Goal: Check status: Check status

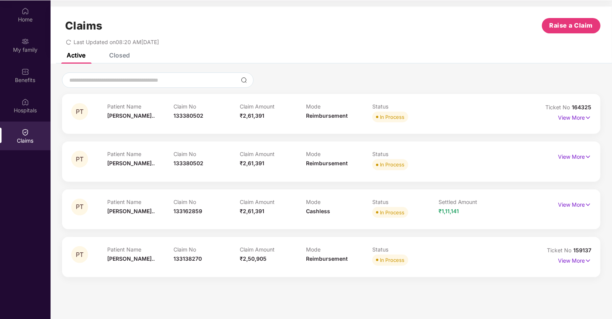
scroll to position [42, 0]
click at [588, 203] on img at bounding box center [588, 205] width 7 height 8
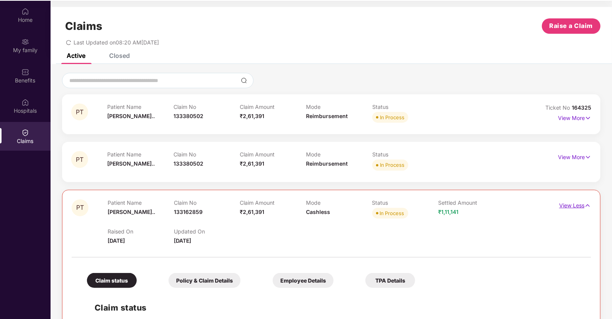
click at [588, 203] on img at bounding box center [588, 205] width 7 height 8
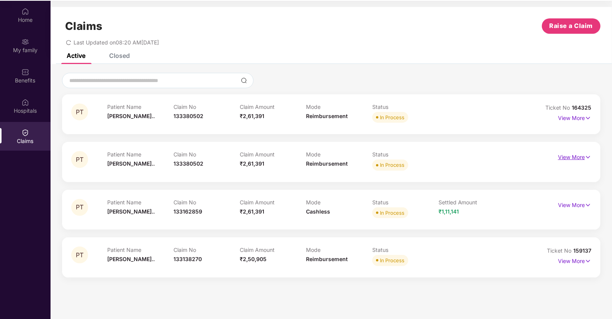
click at [582, 158] on p "View More" at bounding box center [574, 156] width 33 height 10
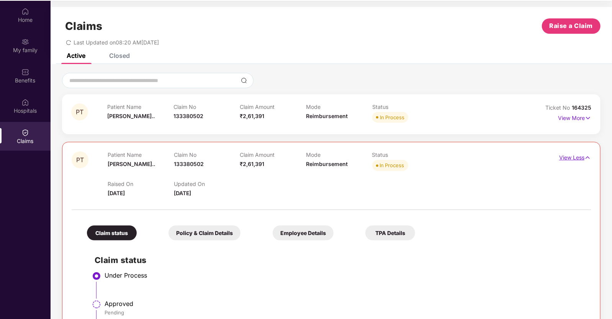
click at [582, 158] on p "View Less" at bounding box center [575, 156] width 32 height 10
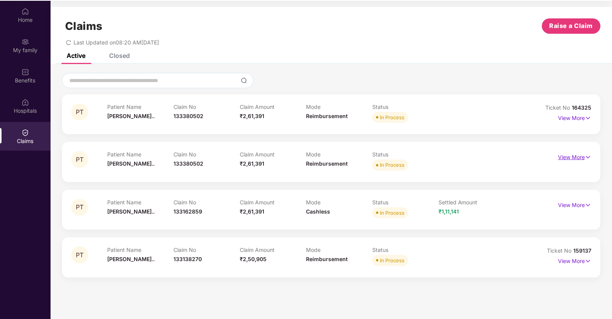
click at [583, 158] on p "View More" at bounding box center [574, 156] width 33 height 10
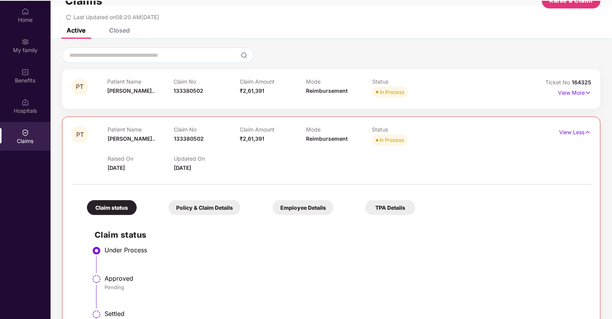
scroll to position [26, 0]
click at [584, 123] on div "PT Patient Name [PERSON_NAME] Claim No 133380502 Claim Amount ₹2,61,391 Mode Re…" at bounding box center [331, 227] width 539 height 223
click at [586, 126] on p "View Less" at bounding box center [575, 131] width 32 height 10
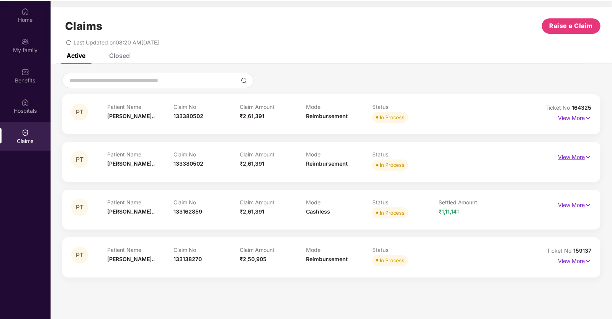
scroll to position [0, 0]
click at [589, 118] on img at bounding box center [588, 118] width 7 height 8
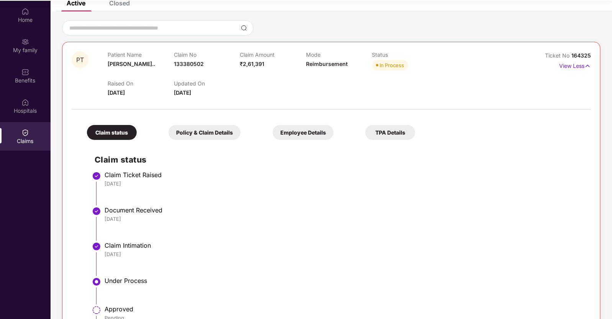
scroll to position [52, 0]
click at [585, 66] on img at bounding box center [588, 66] width 7 height 8
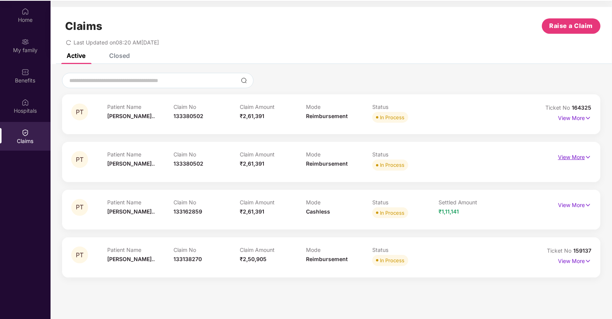
click at [579, 152] on p "View More" at bounding box center [574, 156] width 33 height 10
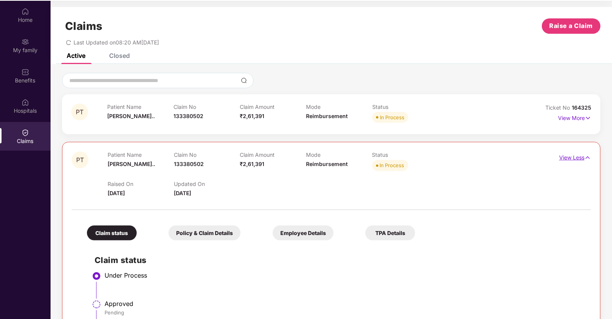
click at [586, 156] on img at bounding box center [588, 157] width 7 height 8
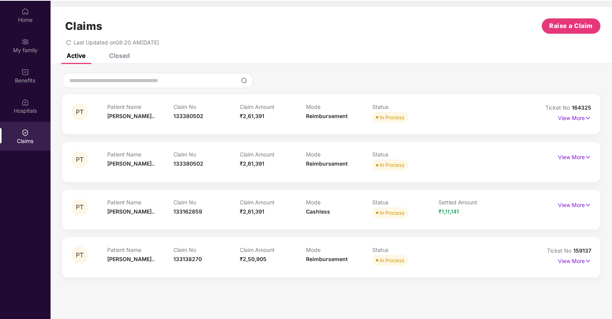
click at [122, 57] on div "Closed" at bounding box center [119, 56] width 21 height 8
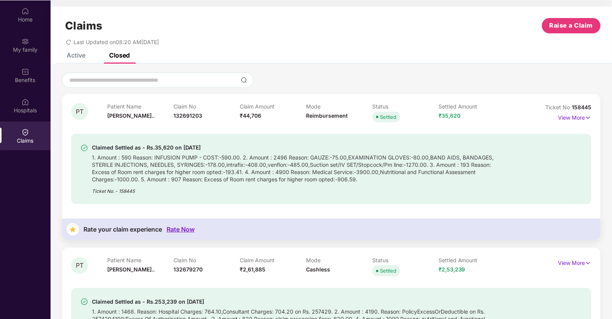
click at [76, 58] on div "Active" at bounding box center [76, 55] width 19 height 8
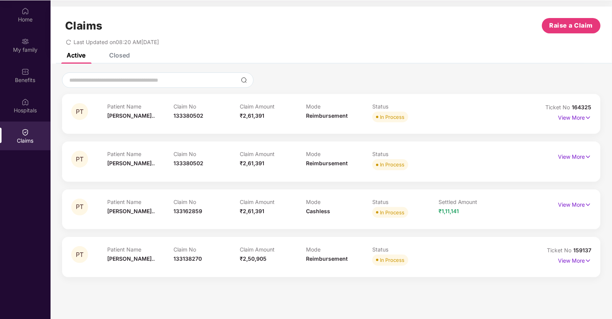
click at [592, 121] on div "PT Patient Name [PERSON_NAME] Claim No 133380502 Claim Amount ₹2,61,391 Mode Re…" at bounding box center [331, 114] width 539 height 40
click at [579, 111] on p "View More" at bounding box center [574, 116] width 33 height 10
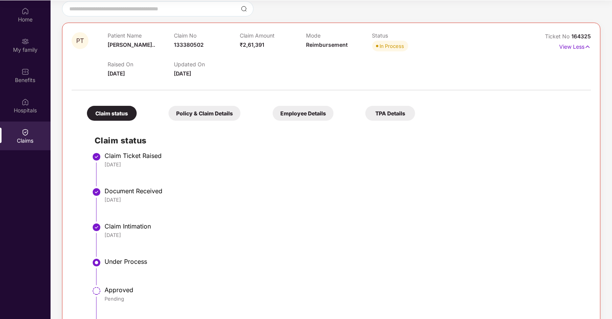
scroll to position [72, 0]
click at [588, 48] on img at bounding box center [588, 46] width 7 height 8
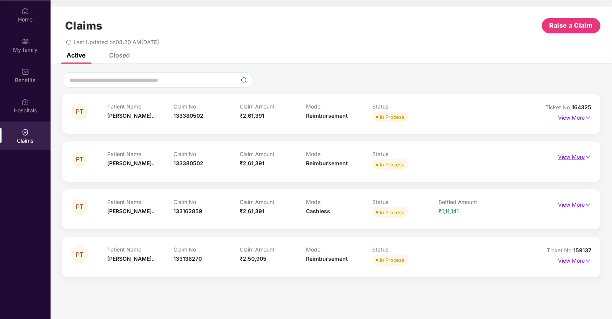
click at [584, 155] on p "View More" at bounding box center [574, 156] width 33 height 10
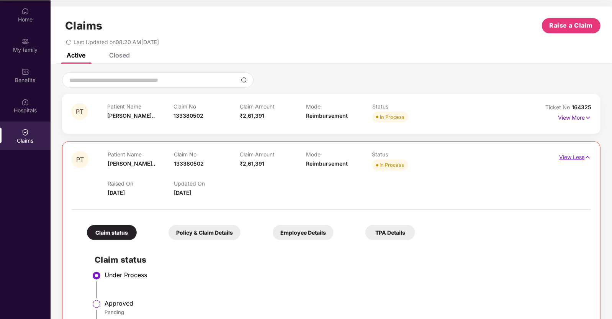
click at [584, 155] on p "View Less" at bounding box center [575, 156] width 32 height 10
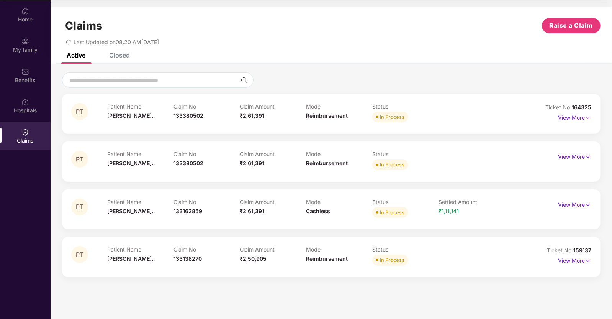
click at [587, 120] on img at bounding box center [588, 117] width 7 height 8
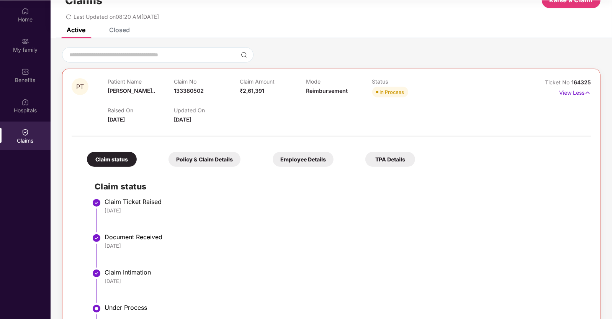
scroll to position [25, 0]
click at [587, 95] on img at bounding box center [588, 93] width 7 height 8
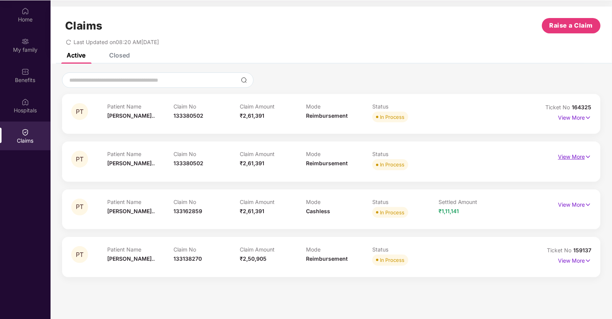
click at [587, 157] on img at bounding box center [588, 156] width 7 height 8
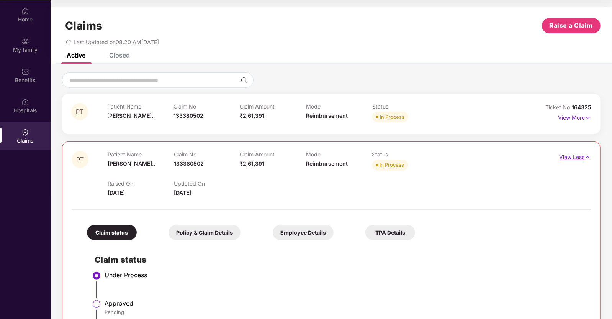
click at [587, 157] on img at bounding box center [588, 157] width 7 height 8
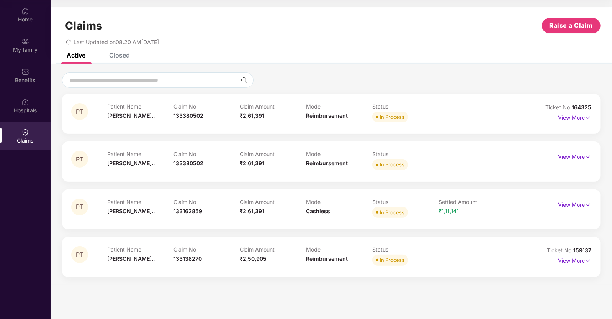
click at [579, 263] on p "View More" at bounding box center [574, 259] width 33 height 10
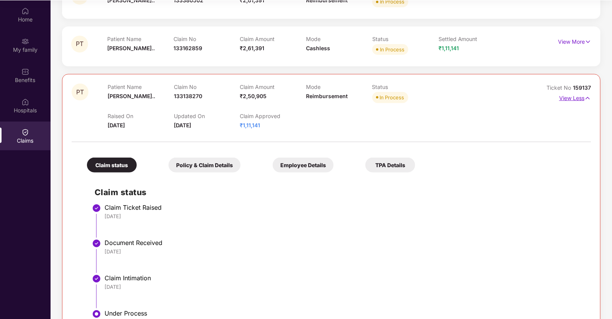
scroll to position [145, 0]
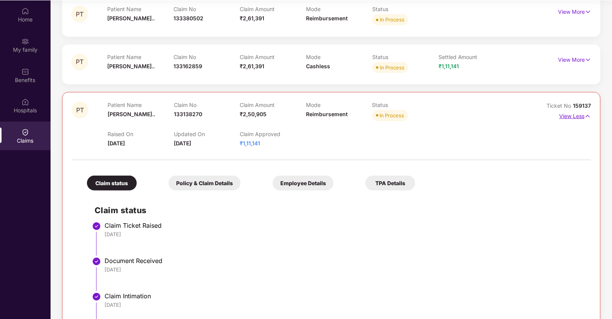
click at [586, 116] on img at bounding box center [588, 116] width 7 height 8
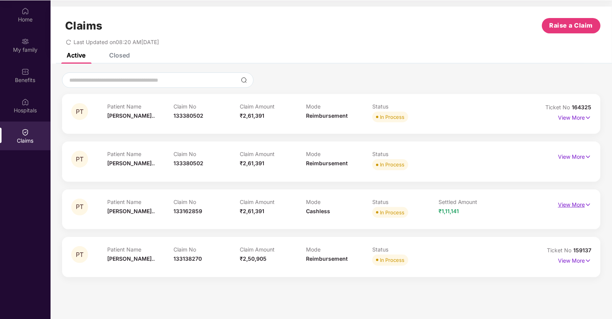
click at [585, 198] on p "View More" at bounding box center [574, 203] width 33 height 10
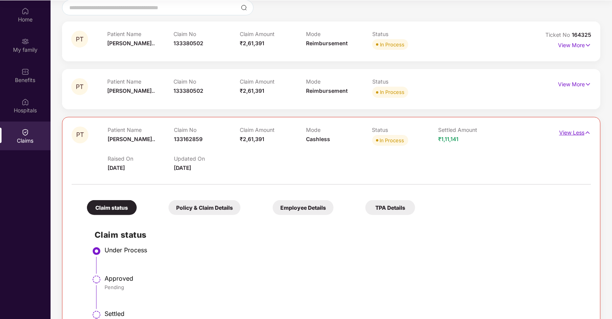
scroll to position [126, 0]
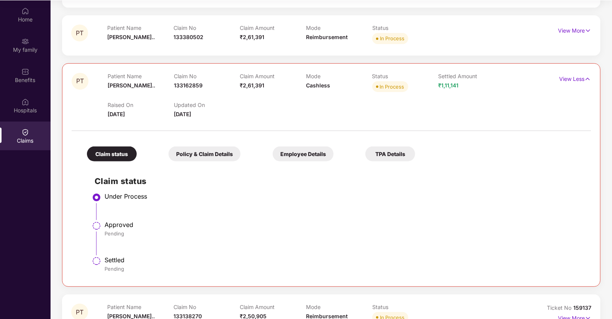
click at [195, 153] on div "Policy & Claim Details" at bounding box center [205, 153] width 72 height 15
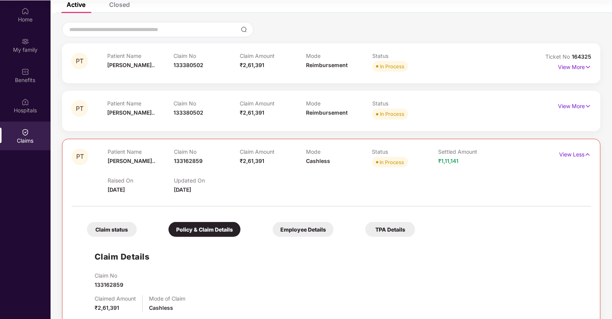
scroll to position [24, 0]
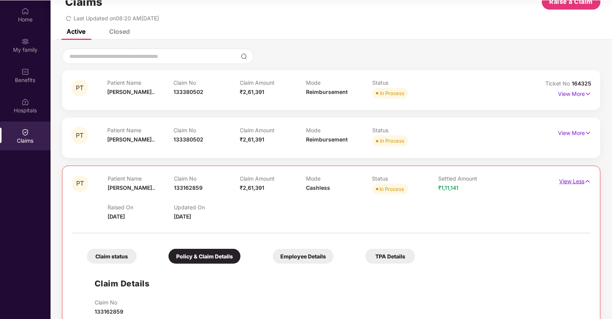
click at [588, 180] on img at bounding box center [588, 181] width 7 height 8
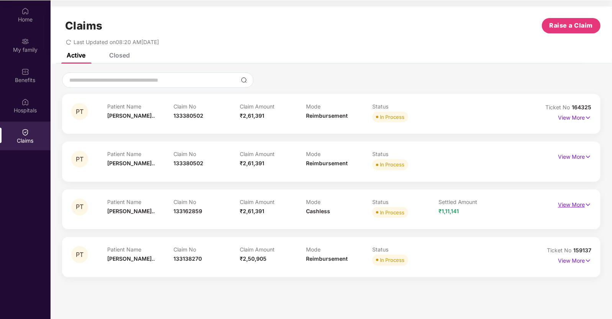
scroll to position [0, 0]
click at [582, 156] on p "View More" at bounding box center [574, 156] width 33 height 10
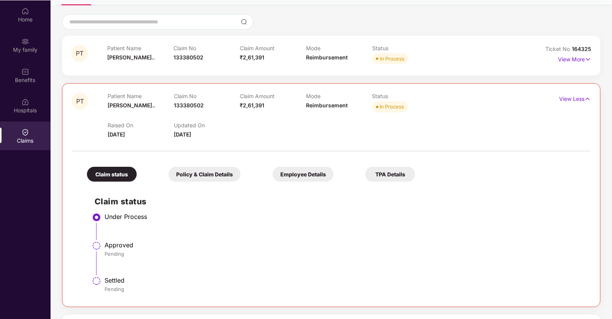
scroll to position [35, 0]
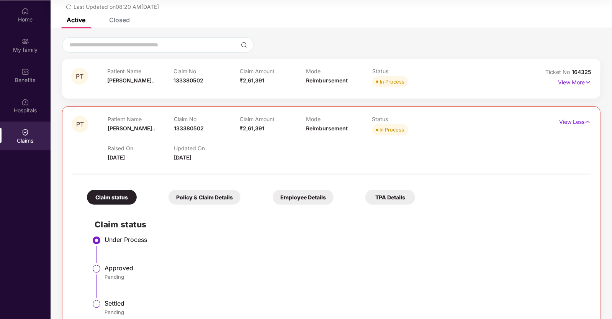
click at [589, 128] on div "View Less" at bounding box center [558, 139] width 65 height 46
click at [588, 87] on div "View More" at bounding box center [574, 82] width 33 height 12
click at [587, 85] on img at bounding box center [588, 82] width 7 height 8
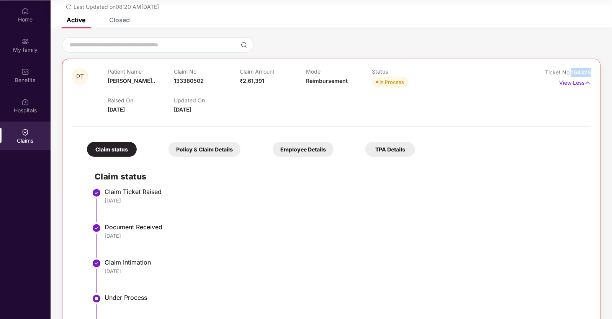
drag, startPoint x: 593, startPoint y: 72, endPoint x: 571, endPoint y: 70, distance: 22.3
click at [571, 70] on div "PT Patient Name [PERSON_NAME] Claim No 133380502 Claim Amount ₹2,61,391 Mode Re…" at bounding box center [331, 223] width 539 height 329
copy span "164325"
click at [71, 23] on div "Active" at bounding box center [76, 20] width 19 height 8
click at [590, 89] on div "Ticket No 164325 View Less" at bounding box center [558, 91] width 65 height 46
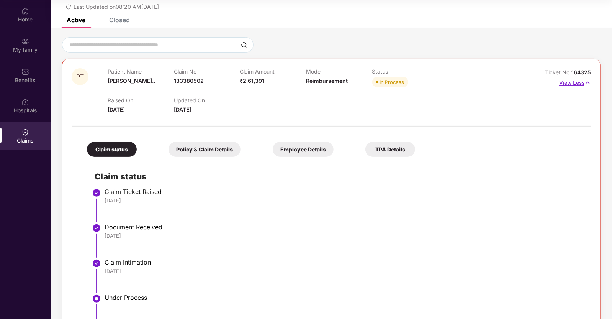
click at [586, 80] on img at bounding box center [588, 83] width 7 height 8
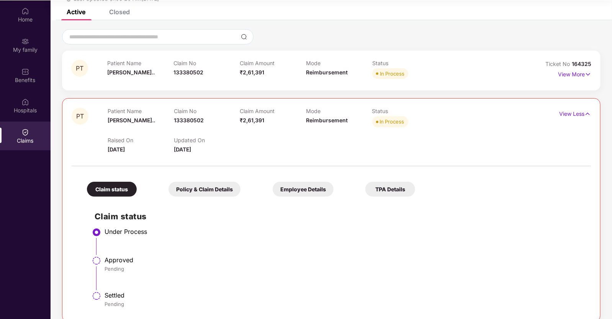
scroll to position [36, 0]
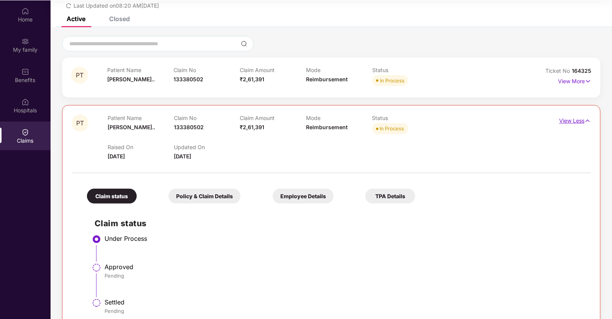
click at [585, 116] on img at bounding box center [588, 120] width 7 height 8
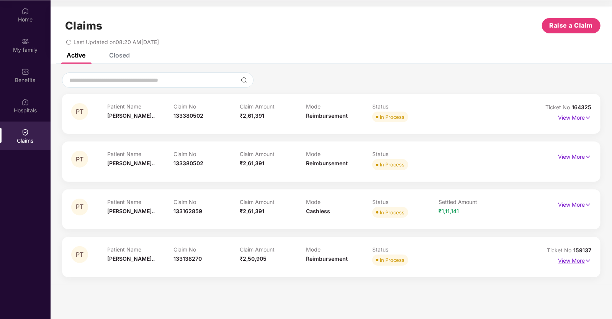
click at [589, 260] on img at bounding box center [588, 260] width 7 height 8
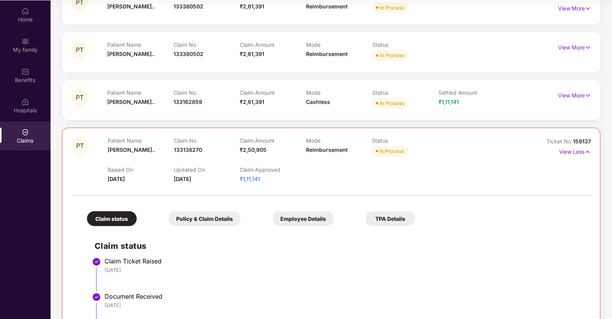
scroll to position [109, 0]
